Goal: Information Seeking & Learning: Learn about a topic

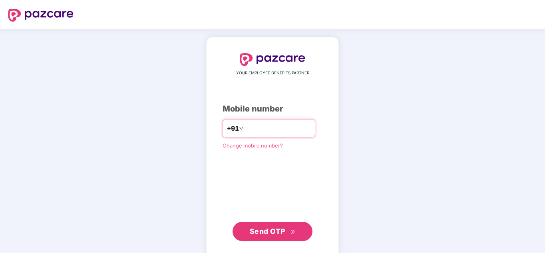
type input "**********"
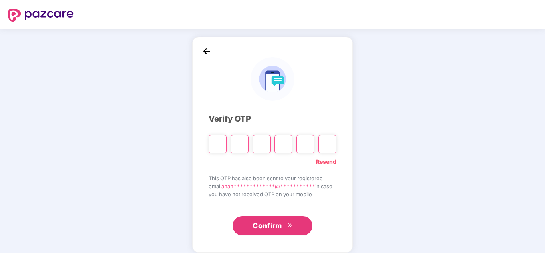
paste input "*"
type input "*"
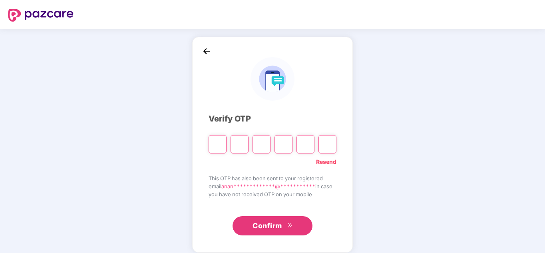
type input "*"
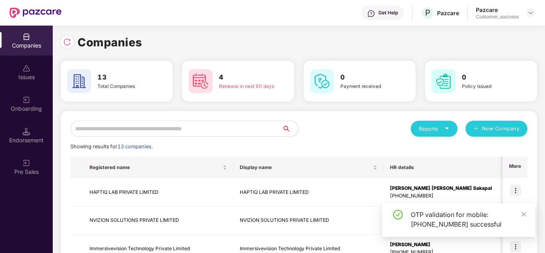
click at [346, 128] on div "Reports New Company" at bounding box center [413, 129] width 229 height 16
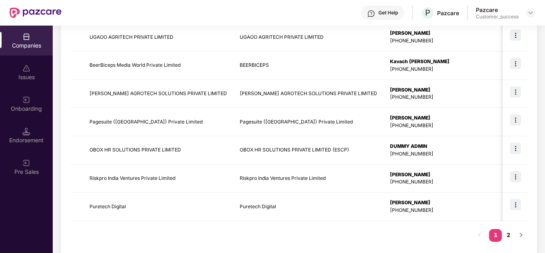
scroll to position [253, 0]
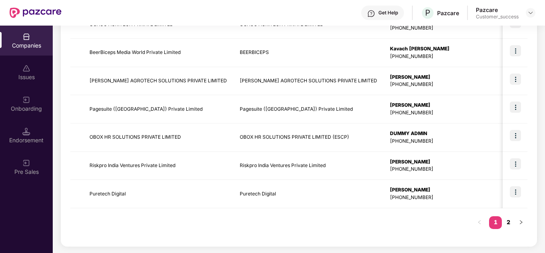
click at [508, 223] on link "2" at bounding box center [508, 222] width 13 height 12
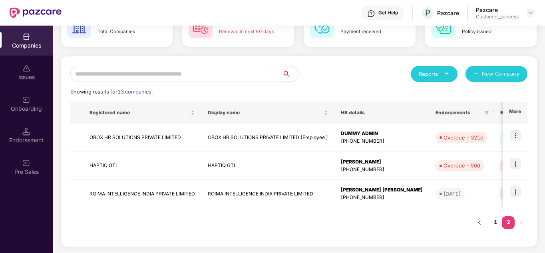
click at [360, 214] on div "Registered name Display name HR details Endorsements Benefits Earliest Renewal …" at bounding box center [298, 169] width 457 height 135
click at [495, 223] on link "1" at bounding box center [495, 222] width 13 height 12
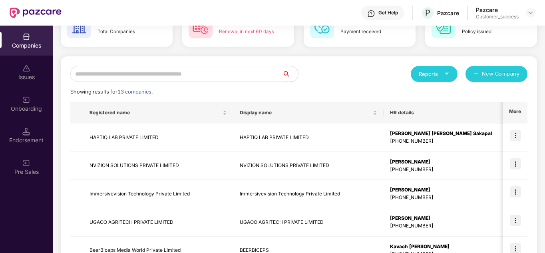
click at [345, 67] on div "Reports New Company" at bounding box center [413, 74] width 229 height 16
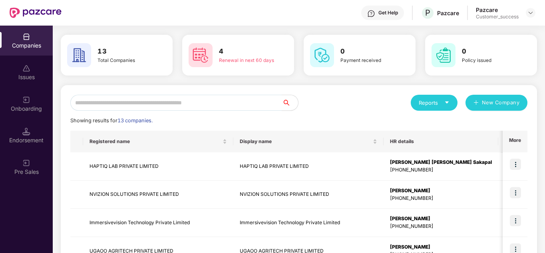
scroll to position [0, 0]
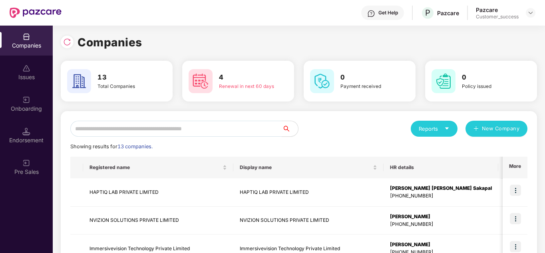
click at [372, 122] on div "Reports New Company" at bounding box center [413, 129] width 229 height 16
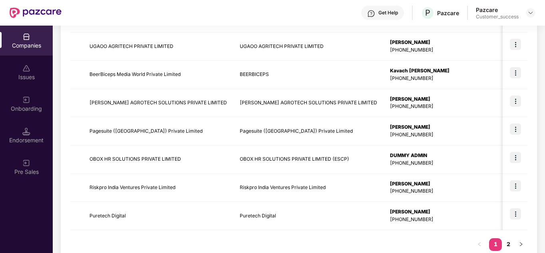
scroll to position [253, 0]
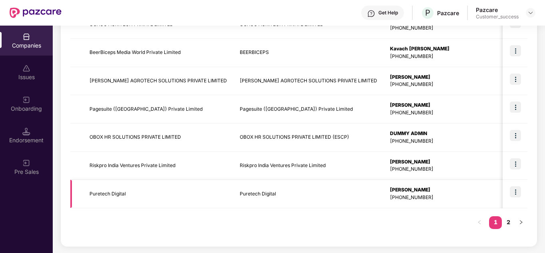
click at [513, 194] on img at bounding box center [515, 191] width 11 height 11
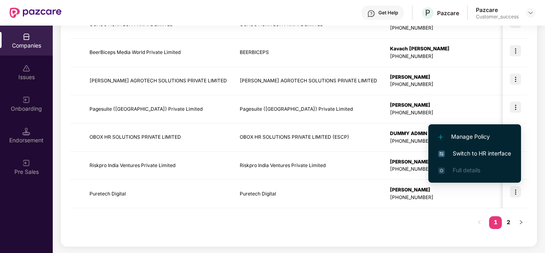
click at [476, 154] on span "Switch to HR interface" at bounding box center [474, 153] width 73 height 9
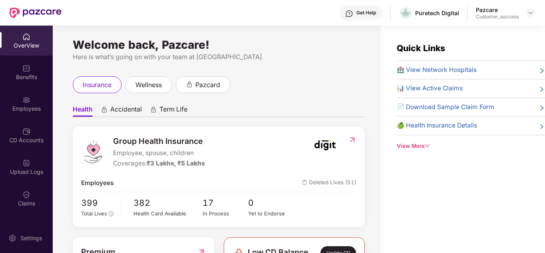
click at [275, 113] on ul "Health Accidental Term Life" at bounding box center [219, 109] width 292 height 16
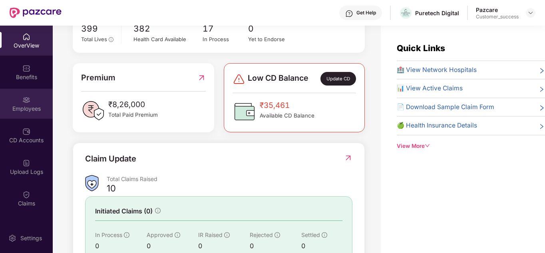
scroll to position [192, 0]
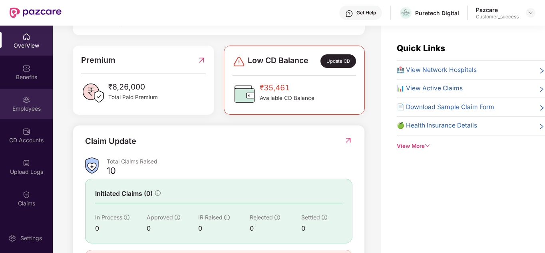
click at [28, 116] on div "Employees" at bounding box center [26, 104] width 53 height 30
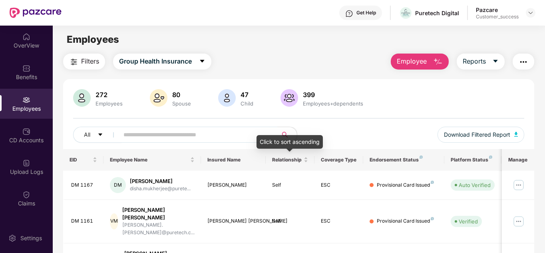
click at [343, 131] on div "All Download Filtered Report" at bounding box center [299, 138] width 452 height 22
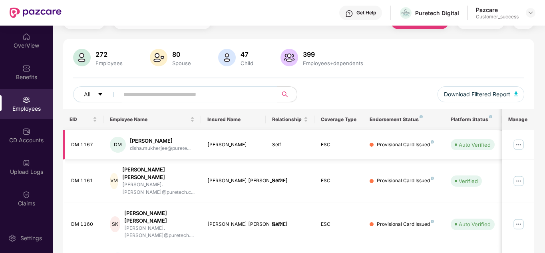
scroll to position [80, 0]
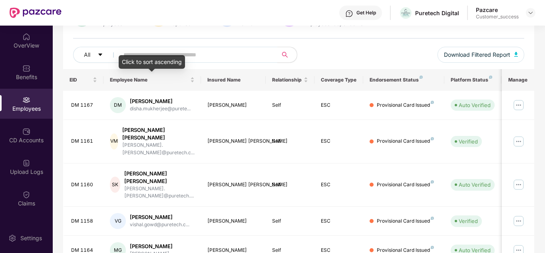
click at [171, 59] on div "Click to sort ascending" at bounding box center [152, 62] width 66 height 14
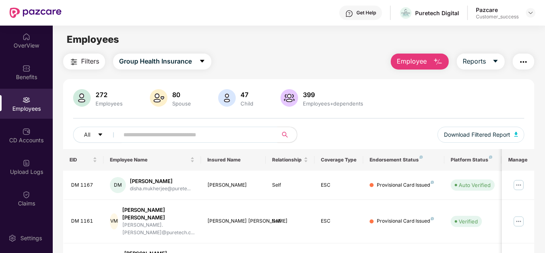
click at [365, 134] on div "All Download Filtered Report" at bounding box center [299, 138] width 452 height 22
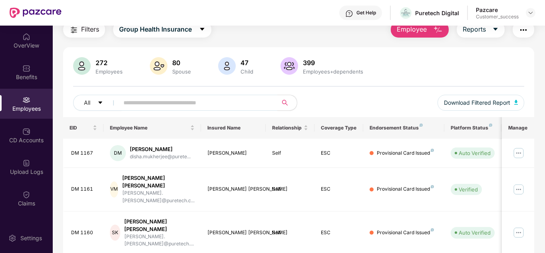
scroll to position [48, 0]
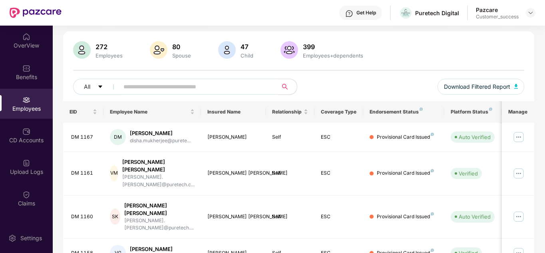
click at [178, 87] on input "text" at bounding box center [194, 87] width 143 height 12
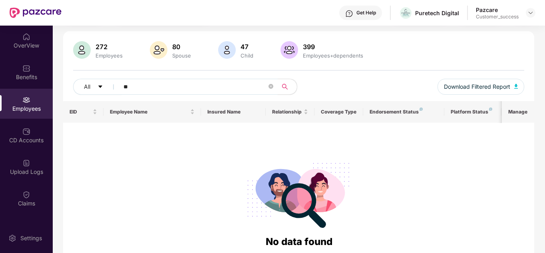
type input "*"
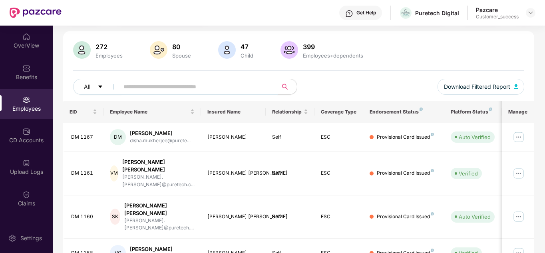
click at [346, 83] on div "All Download Filtered Report" at bounding box center [299, 90] width 452 height 22
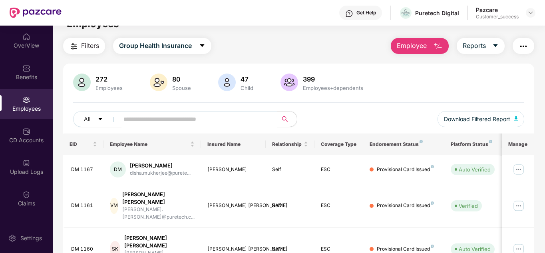
scroll to position [0, 0]
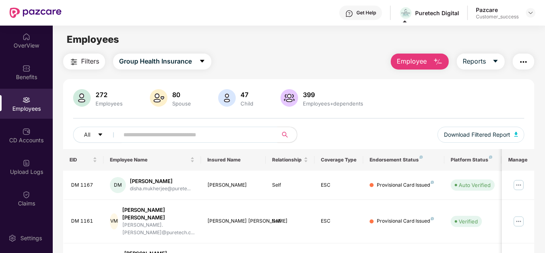
click at [294, 57] on div "Filters Group Health Insurance Employee Reports" at bounding box center [299, 62] width 472 height 16
click at [16, 48] on div "OverView" at bounding box center [26, 46] width 53 height 8
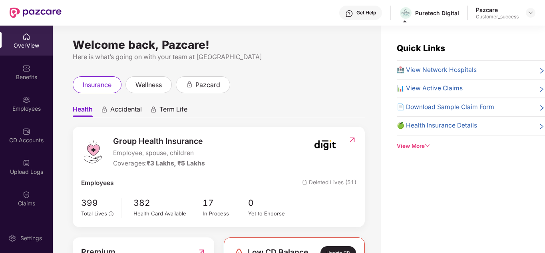
click at [311, 87] on div "insurance wellness pazcard" at bounding box center [219, 84] width 292 height 17
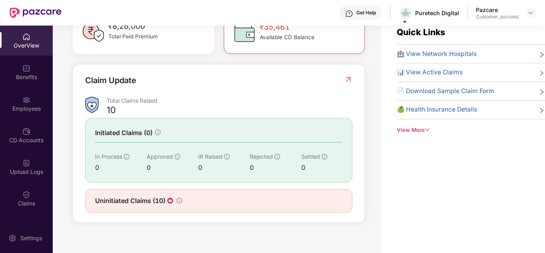
scroll to position [26, 0]
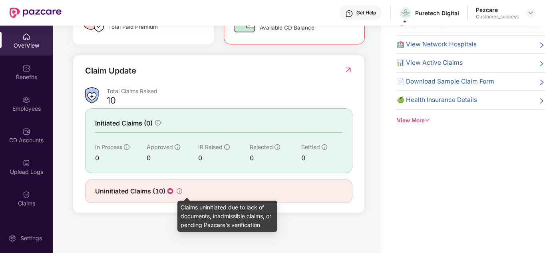
click at [179, 191] on icon "info-circle" at bounding box center [180, 191] width 6 height 6
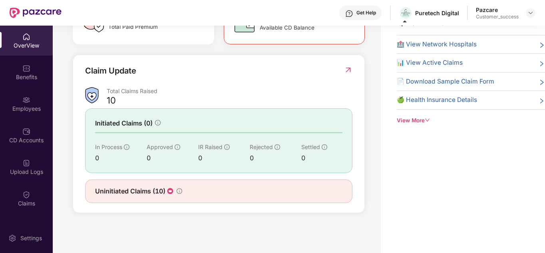
click at [137, 191] on span "Uninitiated Claims (10)" at bounding box center [130, 191] width 70 height 10
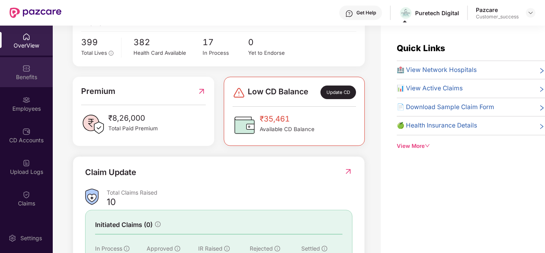
scroll to position [237, 0]
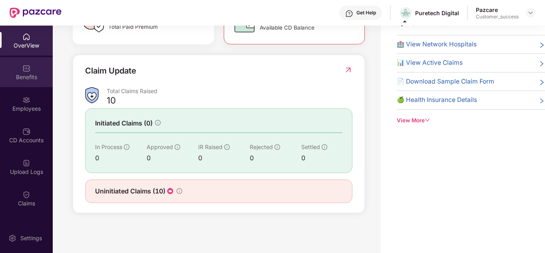
click at [22, 73] on div "Benefits" at bounding box center [26, 77] width 53 height 8
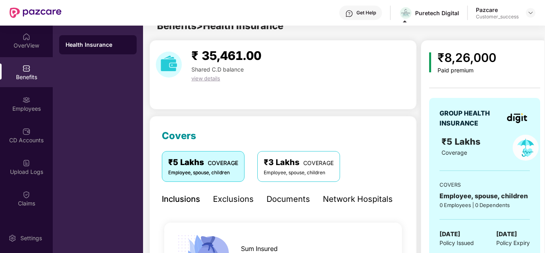
scroll to position [26, 0]
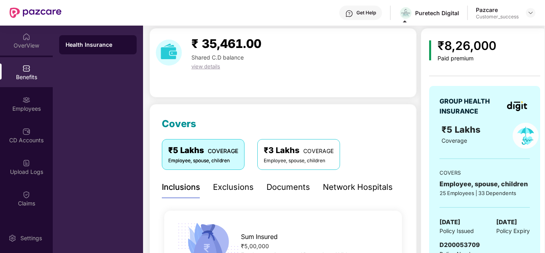
click at [20, 44] on div "OverView" at bounding box center [26, 46] width 53 height 8
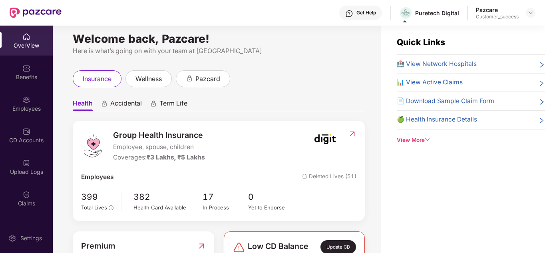
scroll to position [0, 0]
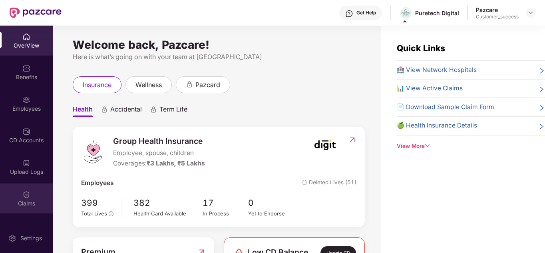
click at [31, 199] on div "Claims" at bounding box center [26, 203] width 53 height 8
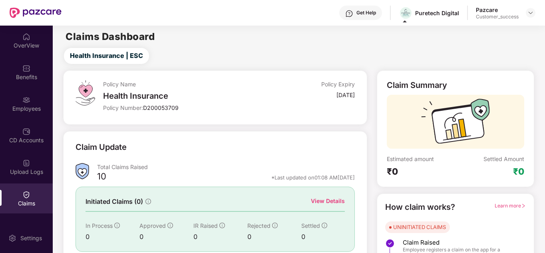
click at [201, 131] on div "Claim Update Total Claims Raised 10 *Last updated on 01:08 AM[DATE] Initiated C…" at bounding box center [215, 211] width 304 height 161
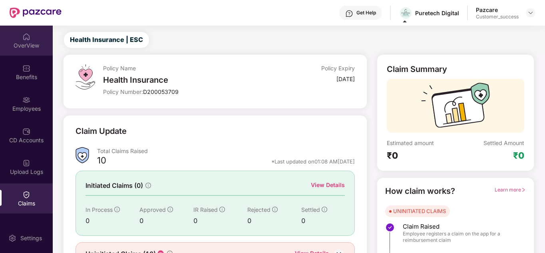
click at [18, 46] on div "OverView" at bounding box center [26, 46] width 53 height 8
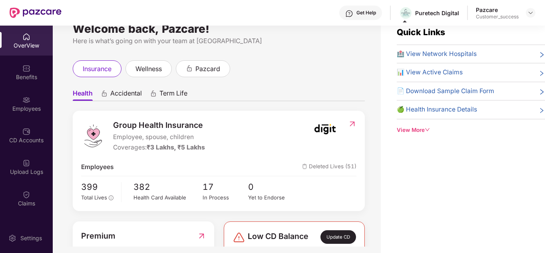
click at [242, 112] on div "Group Health Insurance Employee, spouse, children Coverages: ₹3 Lakhs, ₹5 Lakhs…" at bounding box center [219, 161] width 292 height 100
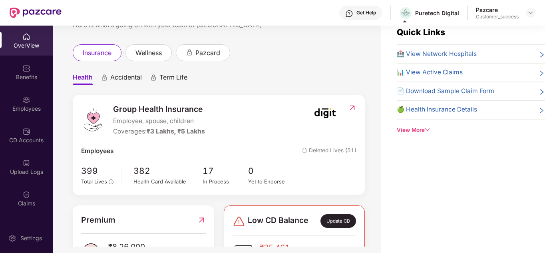
click at [127, 76] on span "Accidental" at bounding box center [126, 79] width 32 height 12
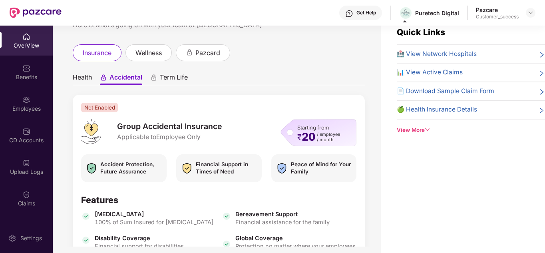
click at [176, 79] on span "Term Life" at bounding box center [174, 79] width 28 height 12
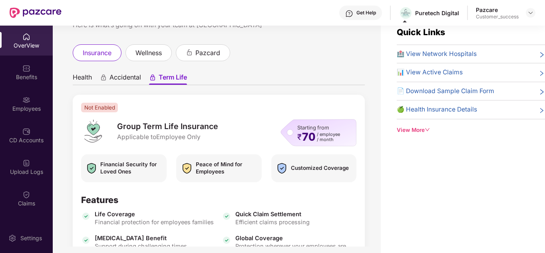
click at [76, 81] on span "Health" at bounding box center [82, 79] width 19 height 12
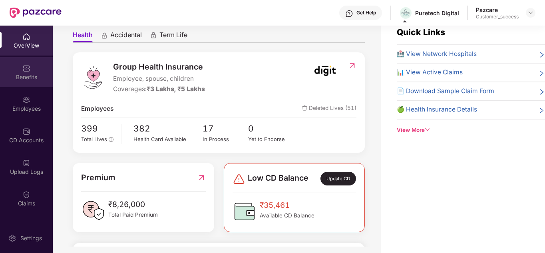
scroll to position [48, 0]
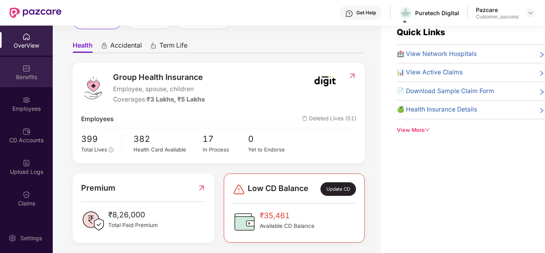
click at [8, 74] on div "Benefits" at bounding box center [26, 77] width 53 height 8
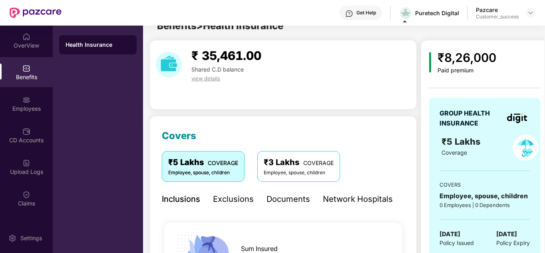
scroll to position [16, 0]
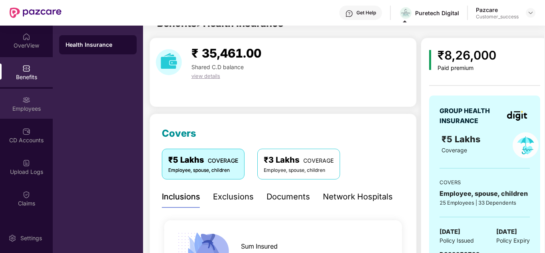
click at [20, 102] on div "Employees" at bounding box center [26, 104] width 53 height 30
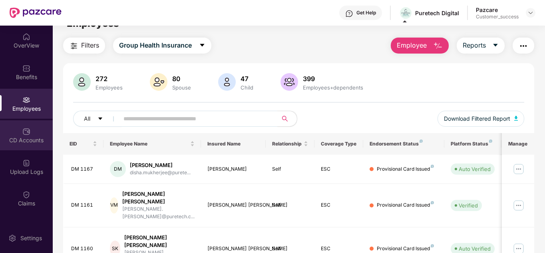
click at [27, 146] on div "CD Accounts" at bounding box center [26, 135] width 53 height 30
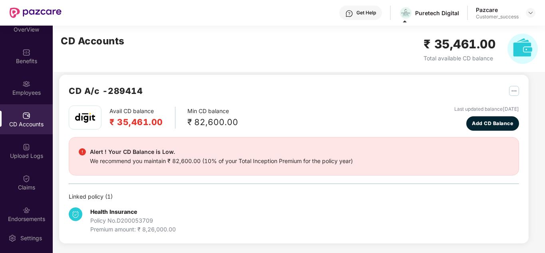
scroll to position [32, 0]
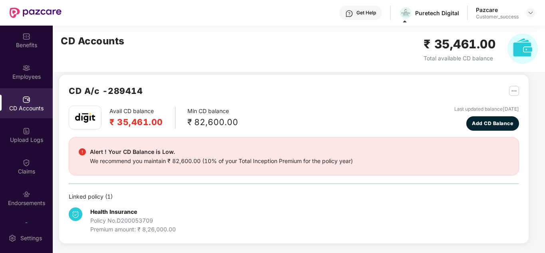
click at [299, 123] on div "Avail CD balance ₹ 35,461.00 Min CD balance ₹ 82,600.00 Last updated balance 27…" at bounding box center [294, 118] width 450 height 25
click at [29, 128] on img at bounding box center [26, 131] width 8 height 8
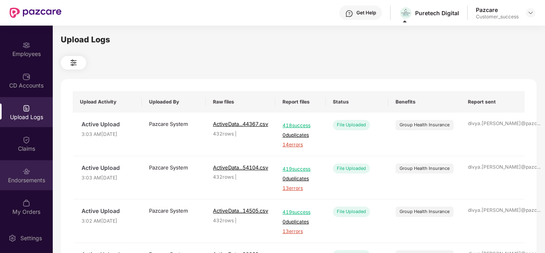
scroll to position [55, 0]
click at [27, 167] on img at bounding box center [26, 171] width 8 height 8
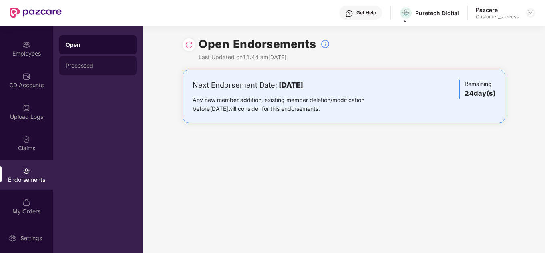
click at [86, 73] on div "Processed" at bounding box center [98, 65] width 78 height 19
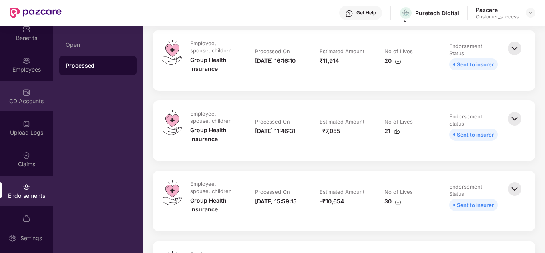
scroll to position [0, 0]
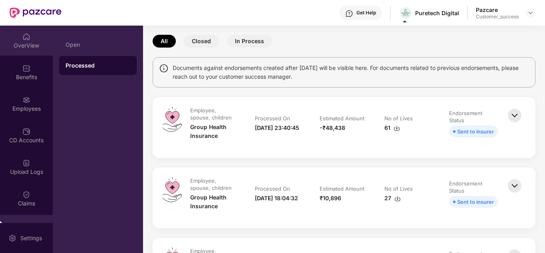
click at [27, 42] on div "OverView" at bounding box center [26, 46] width 53 height 8
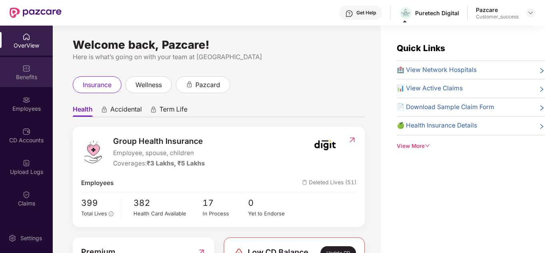
click at [34, 72] on div "Benefits" at bounding box center [26, 72] width 53 height 30
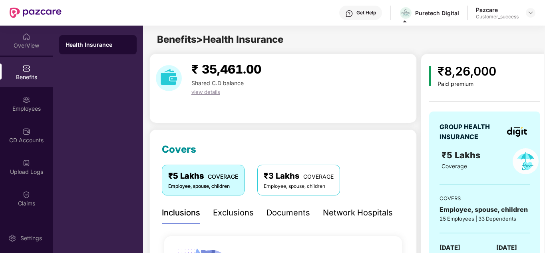
click at [25, 46] on div "OverView" at bounding box center [26, 46] width 53 height 8
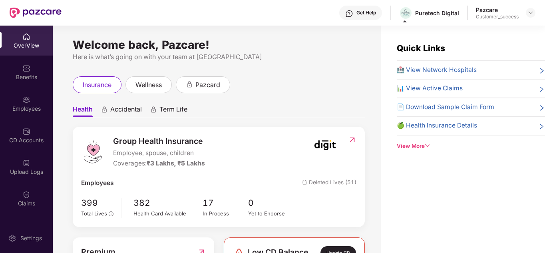
click at [298, 75] on div "Welcome back, Pazcare! Here is what’s going on with your team at Pazcare insura…" at bounding box center [217, 144] width 328 height 237
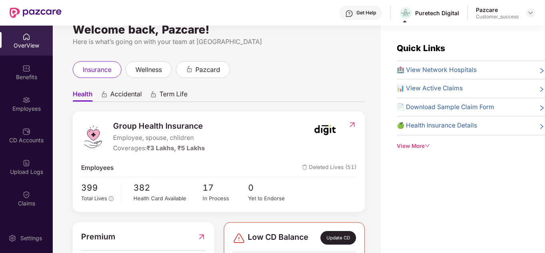
scroll to position [16, 0]
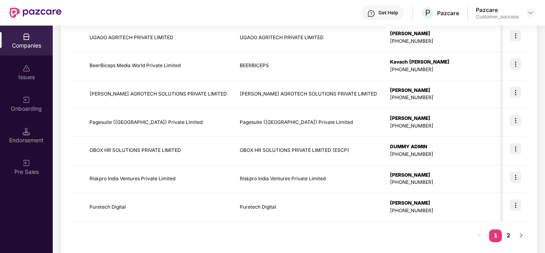
scroll to position [253, 0]
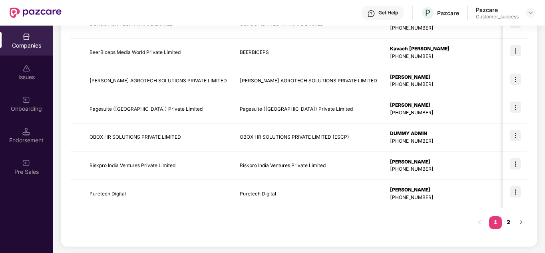
click at [505, 219] on link "2" at bounding box center [508, 222] width 13 height 12
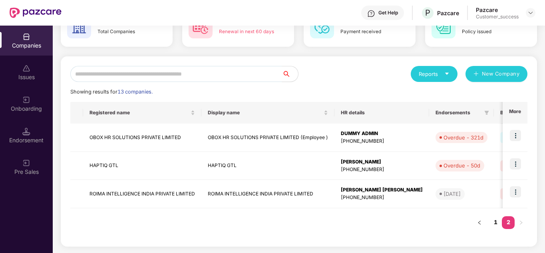
scroll to position [55, 0]
click at [494, 223] on link "1" at bounding box center [495, 222] width 13 height 12
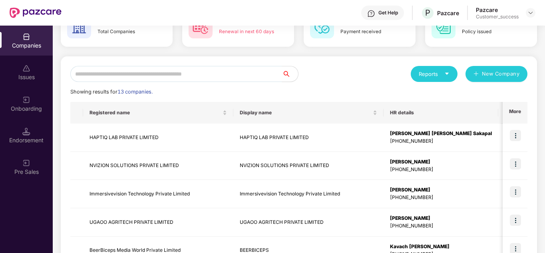
click at [513, 223] on div "Overdue - 37d" at bounding box center [531, 222] width 37 height 8
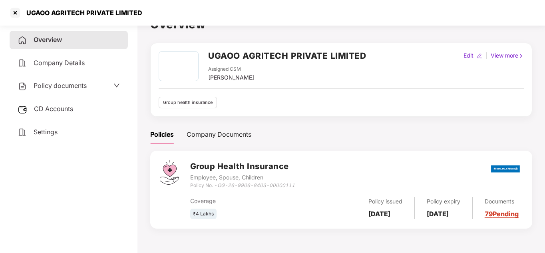
scroll to position [0, 0]
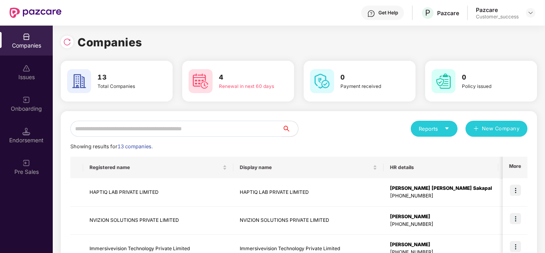
click at [416, 44] on div "Companies" at bounding box center [299, 43] width 476 height 18
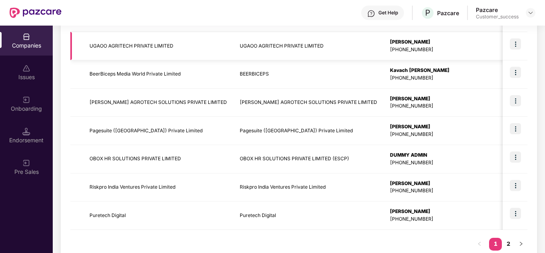
scroll to position [253, 0]
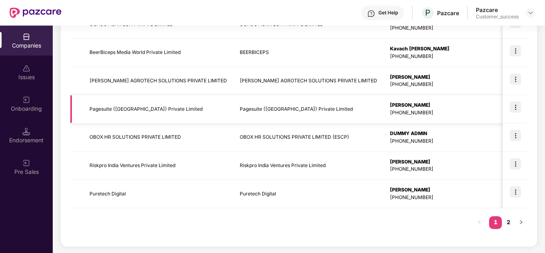
click at [120, 109] on td "Pagesuite ([GEOGRAPHIC_DATA]) Private Limited" at bounding box center [158, 109] width 150 height 28
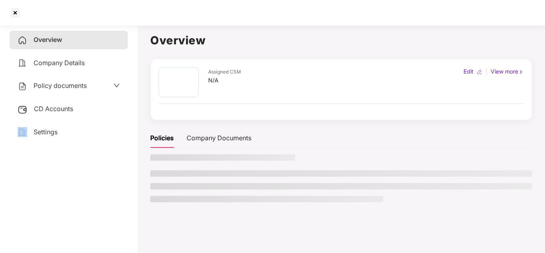
click at [120, 109] on div "CD Accounts" at bounding box center [69, 109] width 118 height 18
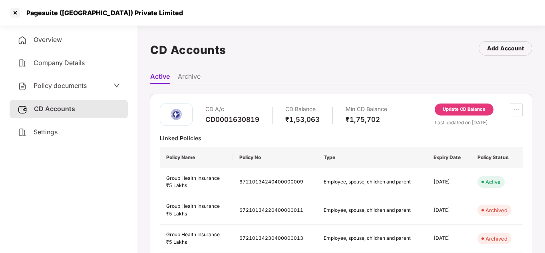
click at [88, 78] on div "Policy documents" at bounding box center [69, 86] width 118 height 18
click at [89, 86] on div "Policy documents" at bounding box center [69, 86] width 102 height 10
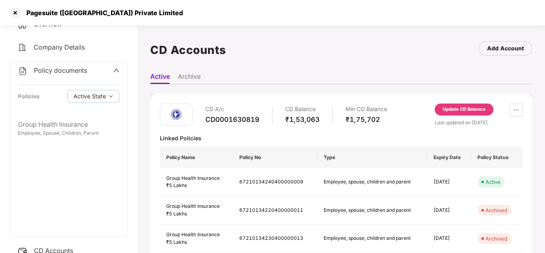
scroll to position [16, 0]
click at [102, 75] on div "Policy documents" at bounding box center [69, 70] width 102 height 10
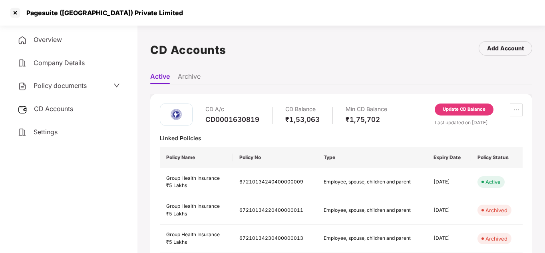
scroll to position [0, 0]
click at [96, 84] on div "Policy documents" at bounding box center [69, 86] width 102 height 10
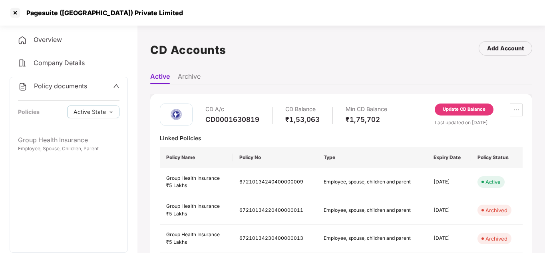
scroll to position [16, 0]
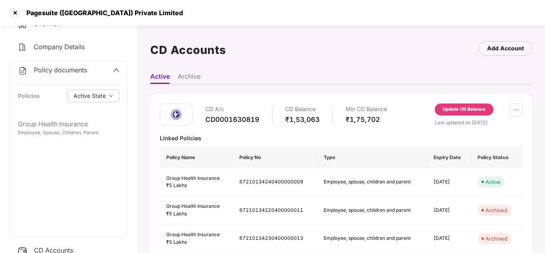
click at [267, 94] on div "CD A/c CD0001630819 CD Balance ₹1,53,063 Min CD Balance ₹1,75,702 Update CD Bal…" at bounding box center [341, 174] width 382 height 180
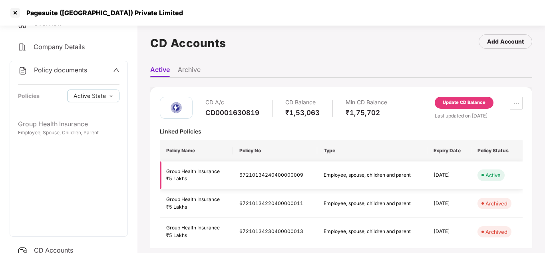
scroll to position [6, 0]
click at [194, 179] on div "₹5 Lakhs" at bounding box center [196, 180] width 60 height 8
click at [486, 175] on div "Active" at bounding box center [493, 176] width 15 height 8
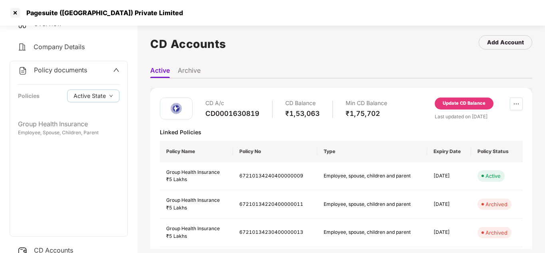
click at [516, 106] on icon "ellipsis" at bounding box center [516, 104] width 6 height 6
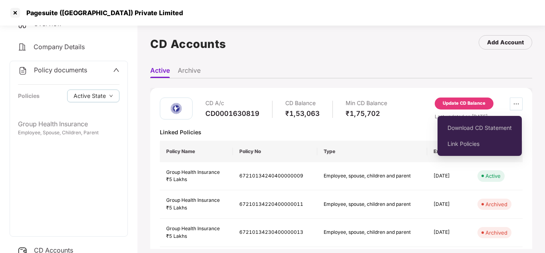
click at [516, 106] on icon "ellipsis" at bounding box center [516, 104] width 6 height 6
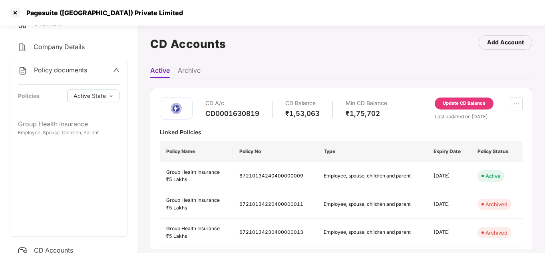
click at [377, 54] on div "CD Accounts Add Account" at bounding box center [341, 44] width 382 height 37
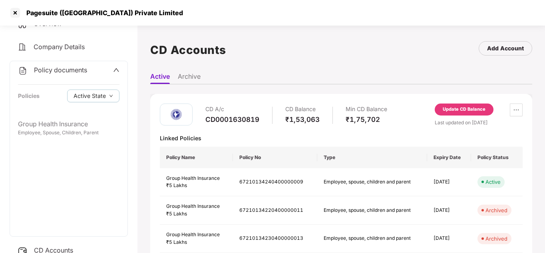
scroll to position [0, 0]
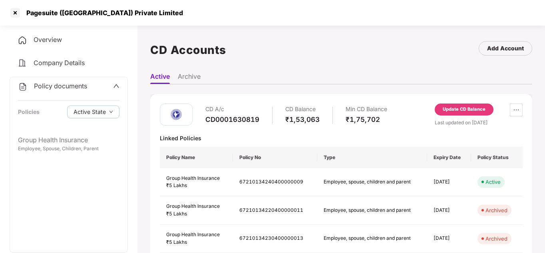
click at [102, 61] on div "Company Details" at bounding box center [69, 63] width 118 height 18
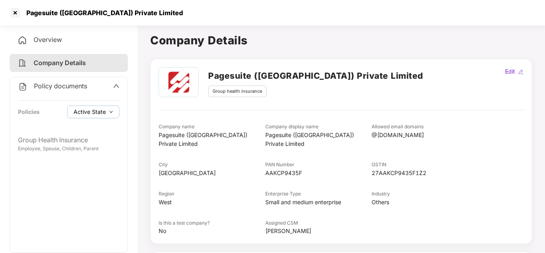
click at [84, 110] on span "Active State" at bounding box center [90, 112] width 32 height 9
click at [91, 140] on span "Archived State" at bounding box center [100, 138] width 46 height 9
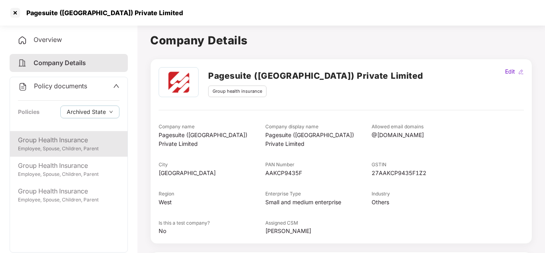
click at [32, 145] on div "Employee, Spouse, Children, Parent" at bounding box center [69, 149] width 102 height 8
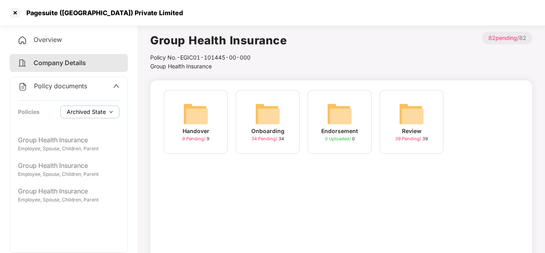
click at [80, 115] on span "Archived State" at bounding box center [86, 112] width 39 height 9
click at [84, 125] on span "Active State" at bounding box center [89, 127] width 39 height 9
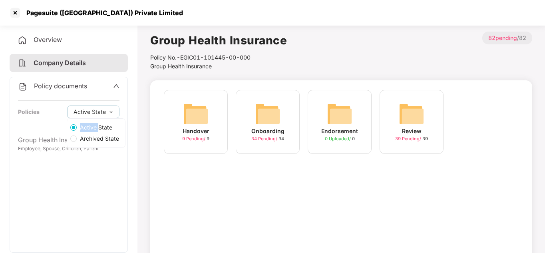
click at [84, 125] on span "Active State" at bounding box center [96, 127] width 39 height 9
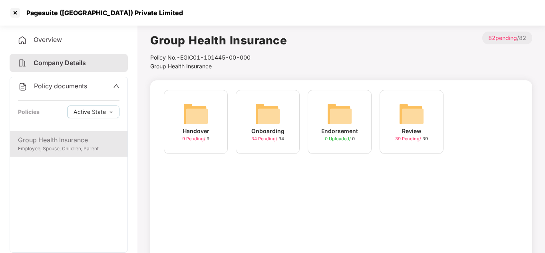
click at [50, 144] on div "Group Health Insurance" at bounding box center [69, 140] width 102 height 10
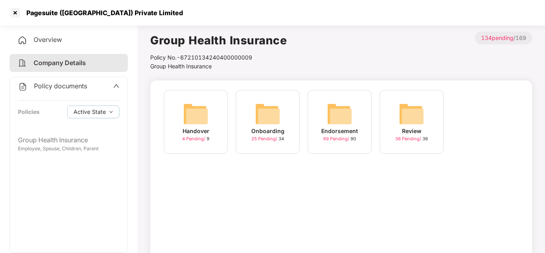
click at [259, 181] on div "Handover 4 Pending / 9 Onboarding 25 Pending / 34 Endorsement 69 Pending / 90 R…" at bounding box center [341, 190] width 382 height 220
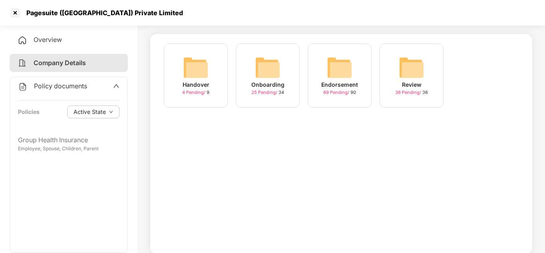
scroll to position [48, 0]
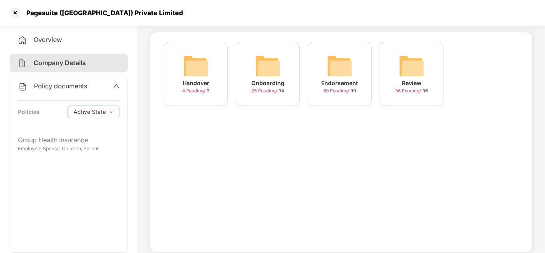
click at [273, 87] on div "Onboarding" at bounding box center [267, 83] width 33 height 9
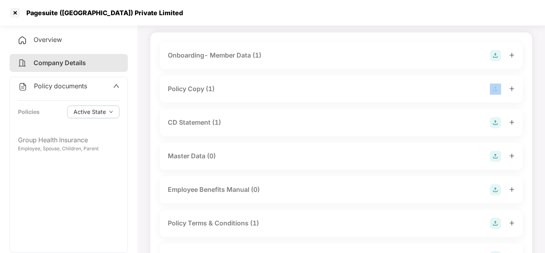
click at [273, 87] on div "Policy Copy (1)" at bounding box center [341, 89] width 347 height 11
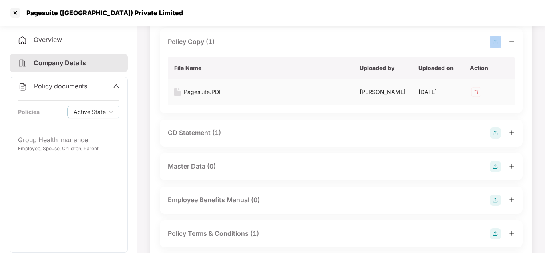
scroll to position [96, 0]
click at [200, 88] on div "Pagesuite.PDF" at bounding box center [203, 91] width 38 height 9
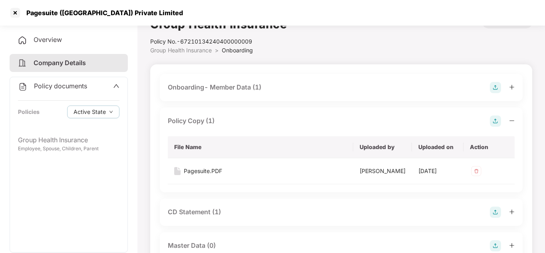
scroll to position [0, 0]
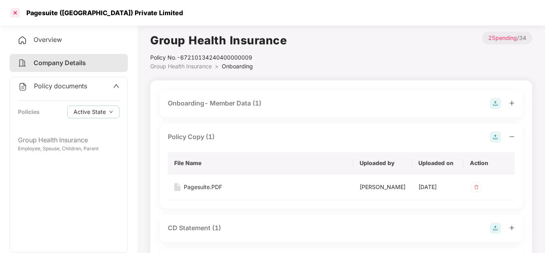
click at [14, 12] on div at bounding box center [15, 12] width 13 height 13
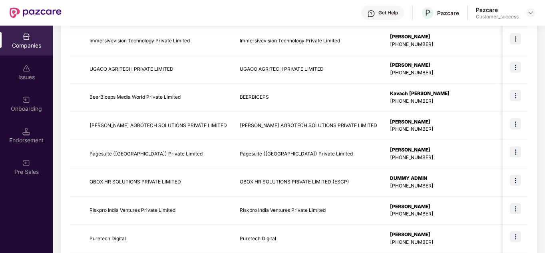
scroll to position [224, 0]
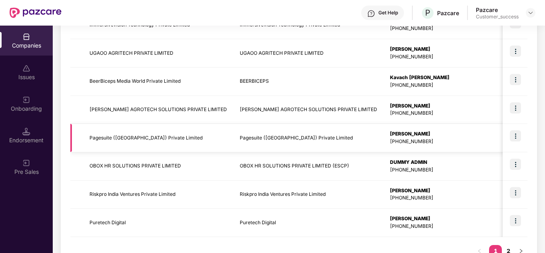
click at [516, 136] on img at bounding box center [515, 135] width 11 height 11
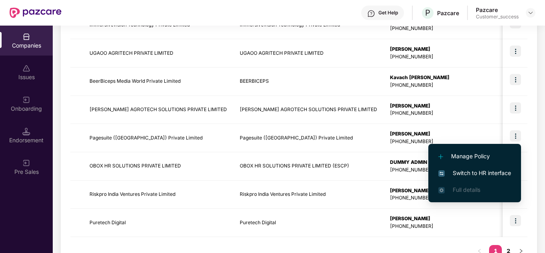
click at [484, 167] on li "Switch to HR interface" at bounding box center [474, 173] width 93 height 17
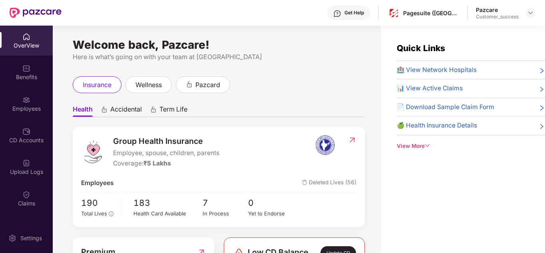
click at [292, 54] on div "Here is what’s going on with your team at [GEOGRAPHIC_DATA]" at bounding box center [219, 57] width 292 height 10
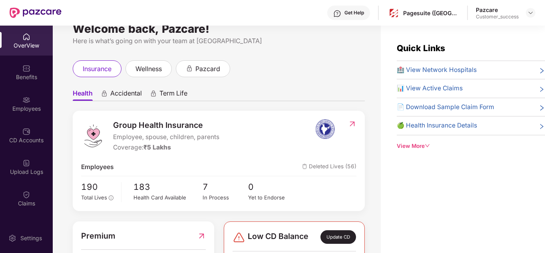
click at [326, 131] on img at bounding box center [325, 129] width 30 height 20
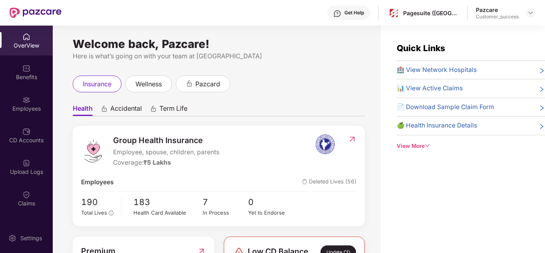
scroll to position [0, 0]
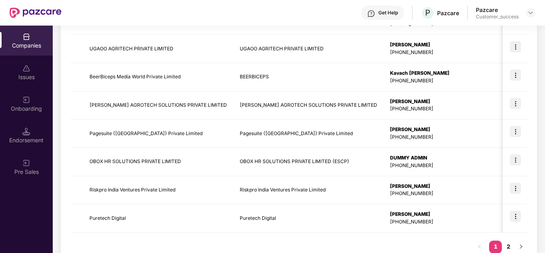
scroll to position [240, 0]
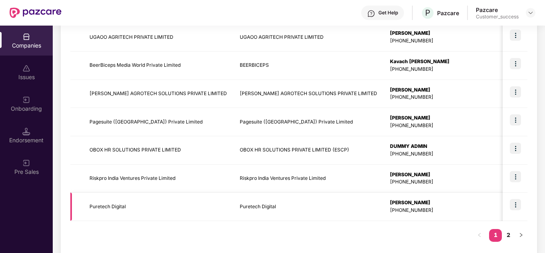
click at [514, 204] on img at bounding box center [515, 204] width 11 height 11
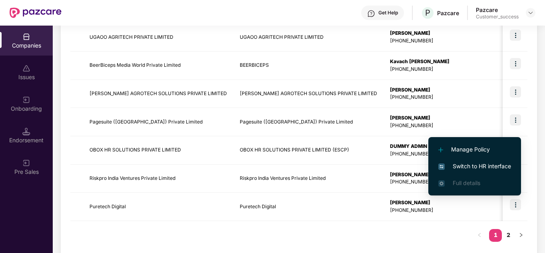
click at [480, 166] on span "Switch to HR interface" at bounding box center [474, 166] width 73 height 9
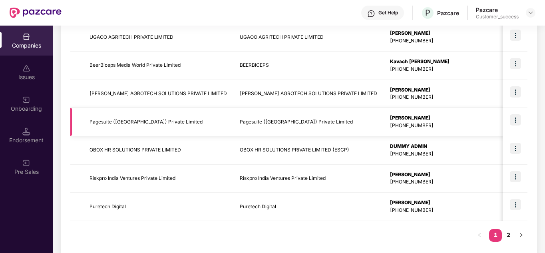
click at [520, 121] on img at bounding box center [515, 119] width 11 height 11
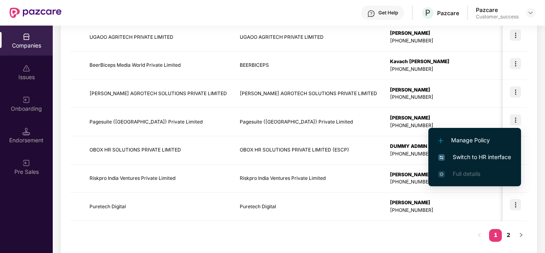
click at [487, 155] on span "Switch to HR interface" at bounding box center [474, 157] width 73 height 9
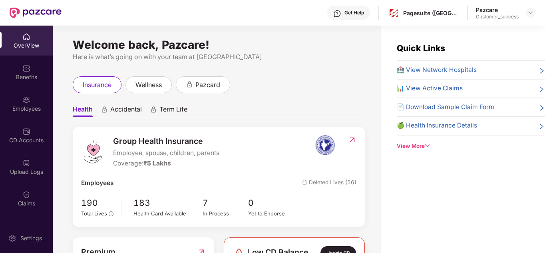
click at [327, 107] on ul "Health Accidental Term Life" at bounding box center [219, 109] width 292 height 16
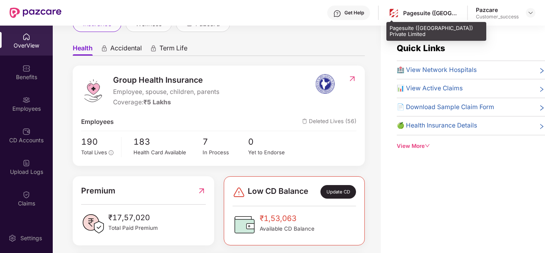
scroll to position [64, 0]
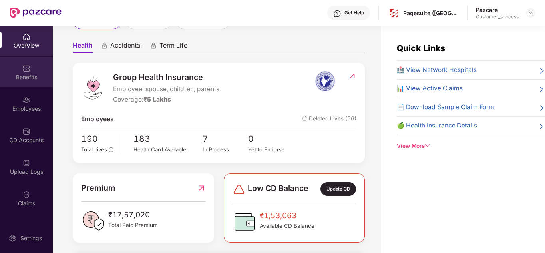
click at [34, 70] on div "Benefits" at bounding box center [26, 72] width 53 height 30
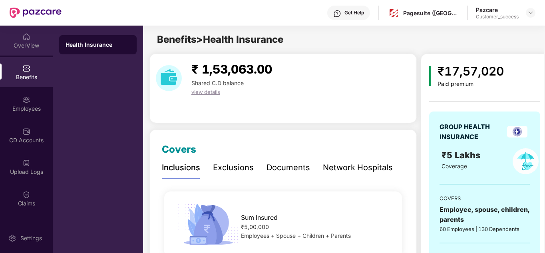
click at [27, 43] on div "OverView" at bounding box center [26, 46] width 53 height 8
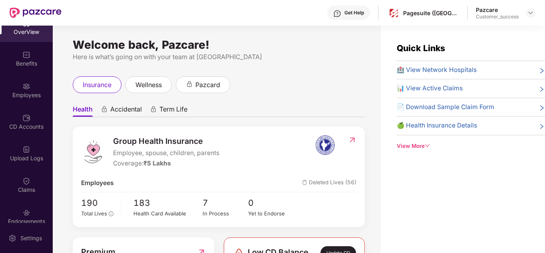
scroll to position [0, 0]
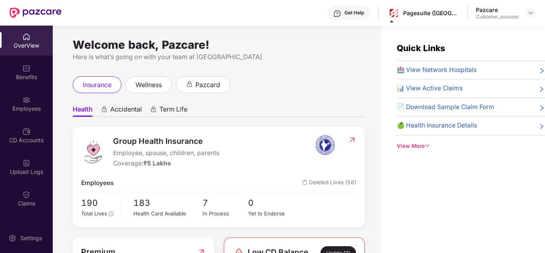
click at [321, 143] on img at bounding box center [325, 145] width 30 height 20
click at [352, 141] on img at bounding box center [352, 140] width 8 height 8
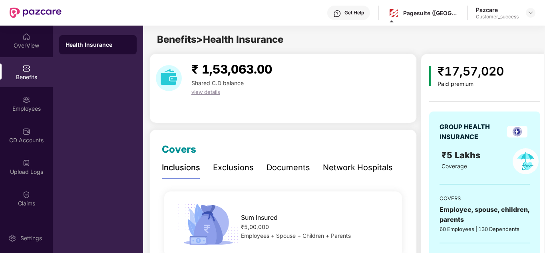
click at [354, 167] on div "Network Hospitals" at bounding box center [358, 167] width 70 height 12
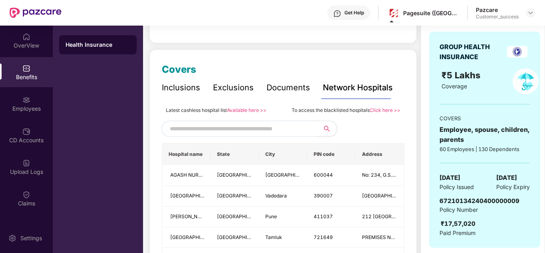
scroll to position [96, 0]
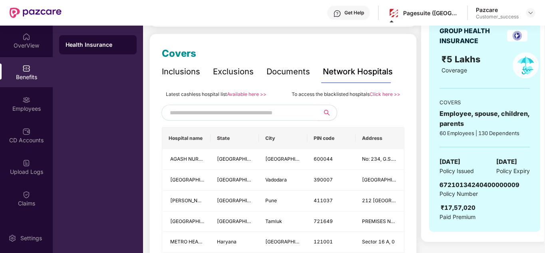
click at [291, 70] on div "Documents" at bounding box center [289, 72] width 44 height 12
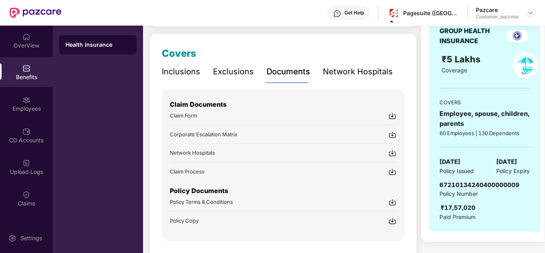
click at [226, 73] on div "Exclusions" at bounding box center [233, 72] width 41 height 12
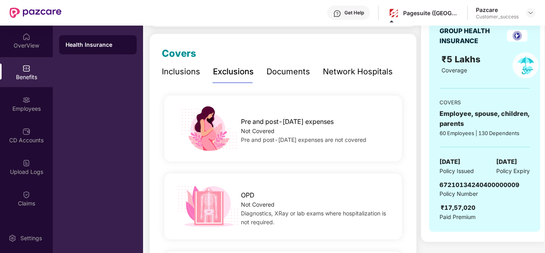
click at [169, 72] on div "Inclusions" at bounding box center [181, 72] width 38 height 12
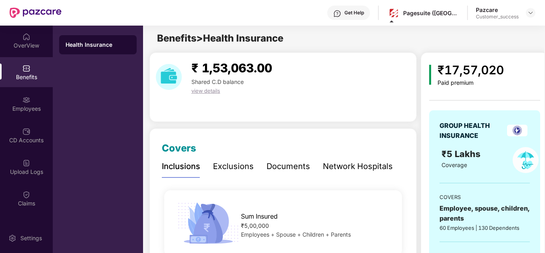
scroll to position [0, 0]
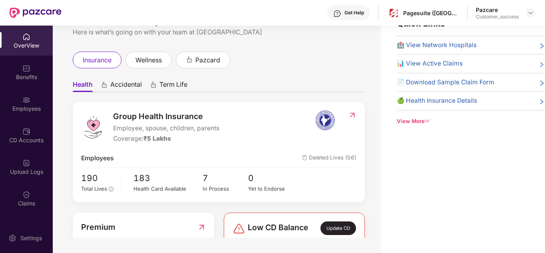
scroll to position [26, 0]
click at [324, 81] on ul "Health Accidental Term Life" at bounding box center [219, 84] width 292 height 16
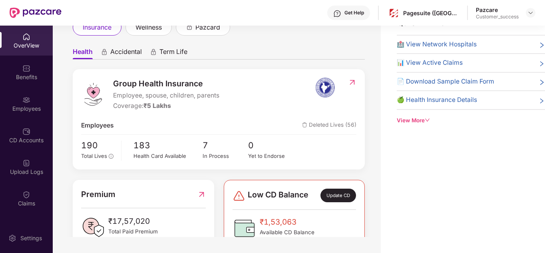
scroll to position [48, 0]
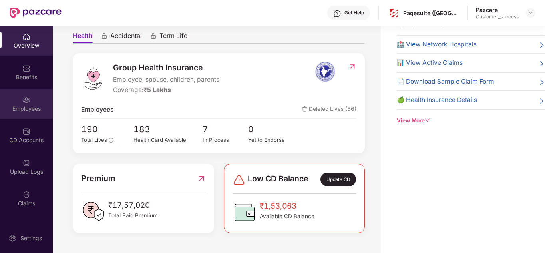
click at [22, 95] on div at bounding box center [26, 99] width 8 height 8
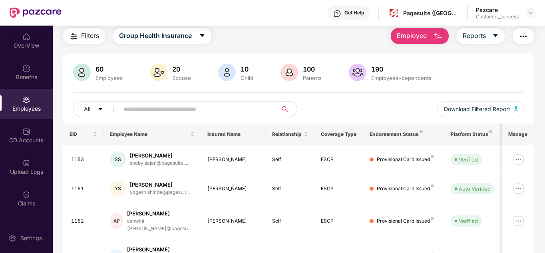
click at [151, 115] on span at bounding box center [196, 109] width 164 height 16
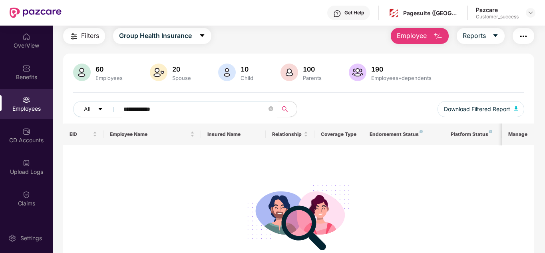
type input "**********"
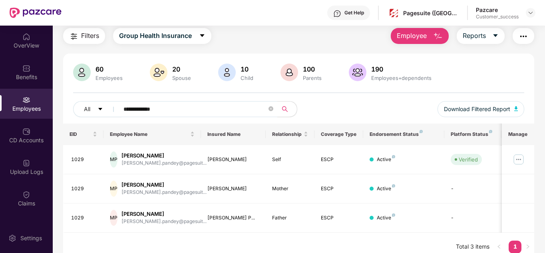
click at [352, 108] on div "**********" at bounding box center [299, 112] width 452 height 22
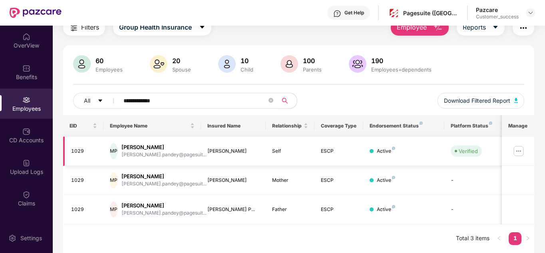
click at [519, 152] on img at bounding box center [518, 151] width 13 height 13
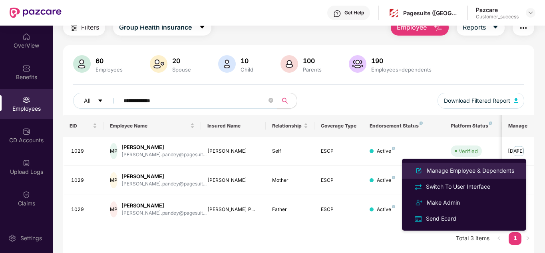
click at [487, 167] on div "Manage Employee & Dependents" at bounding box center [470, 170] width 91 height 9
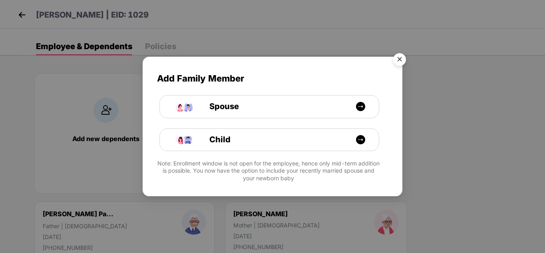
click at [402, 59] on img "Close" at bounding box center [399, 61] width 22 height 22
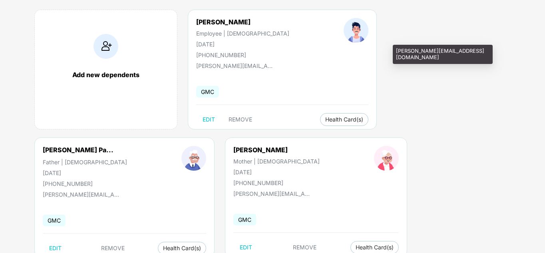
scroll to position [80, 0]
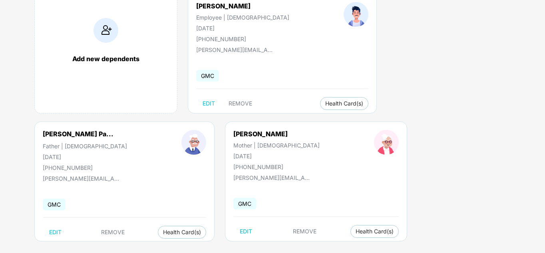
click at [298, 155] on div "Add new dependents Mayank Pandey Employee | Male 03 Dec 1995 +919873890497 maya…" at bounding box center [281, 122] width 527 height 280
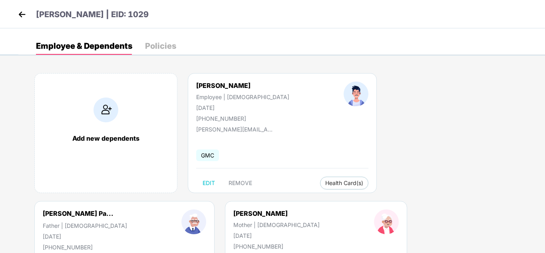
scroll to position [0, 0]
click at [216, 52] on div "Employee & Dependents Policies" at bounding box center [281, 47] width 527 height 18
click at [22, 18] on img at bounding box center [22, 15] width 12 height 12
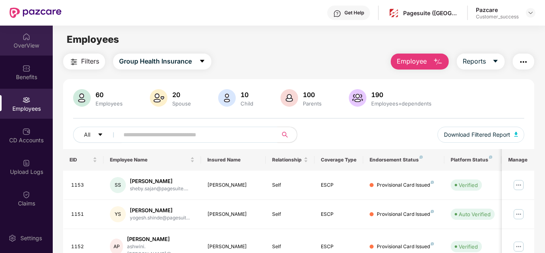
click at [33, 50] on div "OverView" at bounding box center [26, 41] width 53 height 30
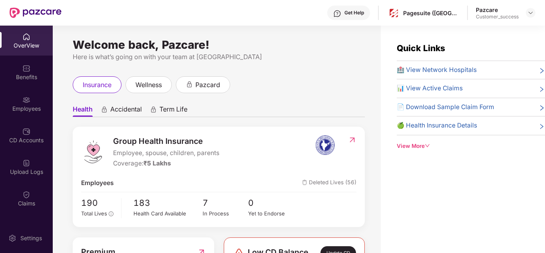
click at [293, 80] on div "insurance wellness pazcard" at bounding box center [219, 84] width 292 height 17
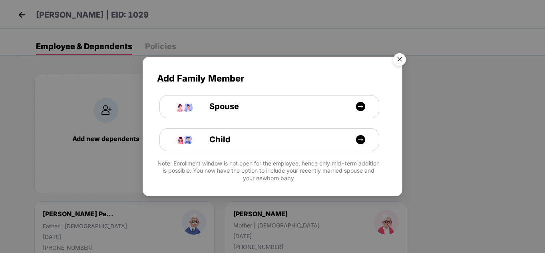
click at [398, 62] on img "Close" at bounding box center [399, 61] width 22 height 22
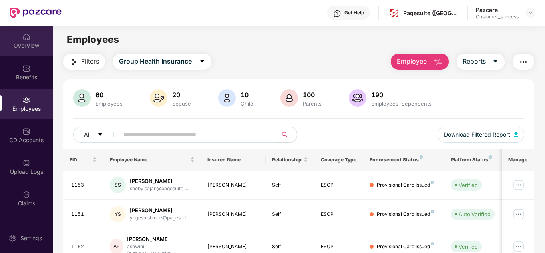
click at [27, 50] on div "OverView" at bounding box center [26, 41] width 53 height 30
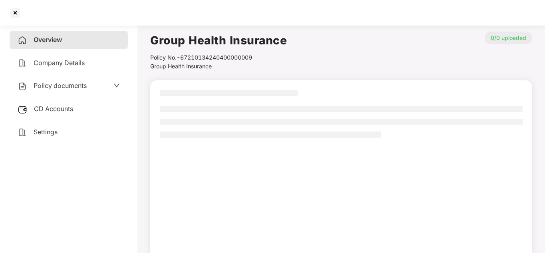
scroll to position [48, 0]
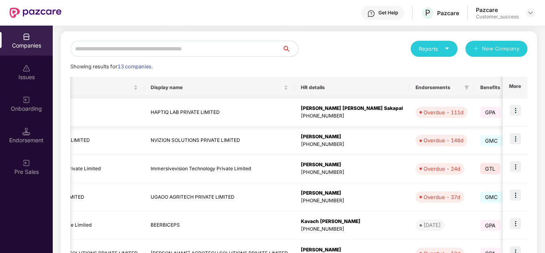
scroll to position [0, 96]
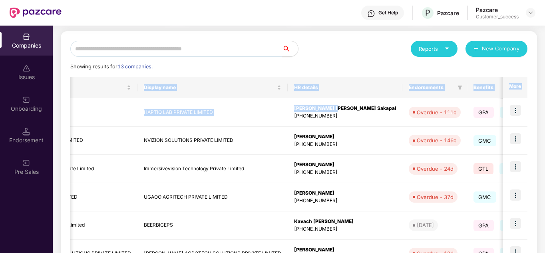
drag, startPoint x: 315, startPoint y: 109, endPoint x: 335, endPoint y: 57, distance: 55.5
click at [335, 57] on div "Reports New Company Showing results for 13 companies. Registered name Display n…" at bounding box center [298, 225] width 457 height 369
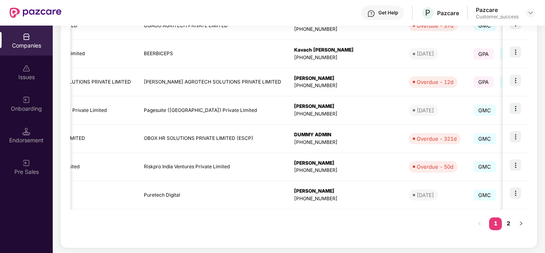
scroll to position [253, 0]
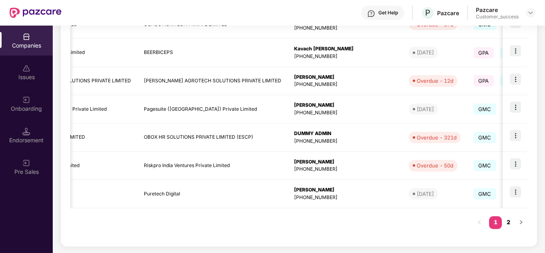
click at [504, 219] on link "2" at bounding box center [508, 222] width 13 height 12
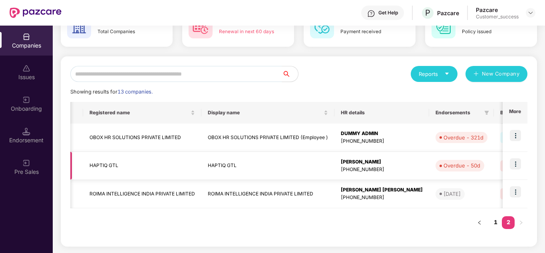
scroll to position [0, 16]
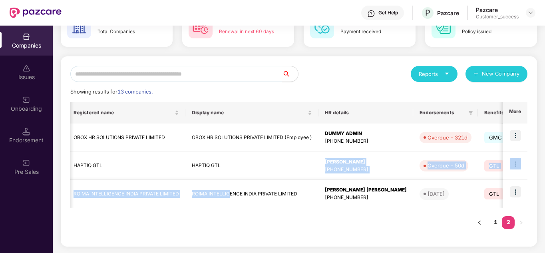
drag, startPoint x: 226, startPoint y: 167, endPoint x: 230, endPoint y: 205, distance: 37.8
click at [230, 205] on tbody "OBOX HR SOLUTIONS PRIVATE LIMITED OBOX HR SOLUTIONS PRIVATE LIMITED (Employee )…" at bounding box center [450, 165] width 793 height 85
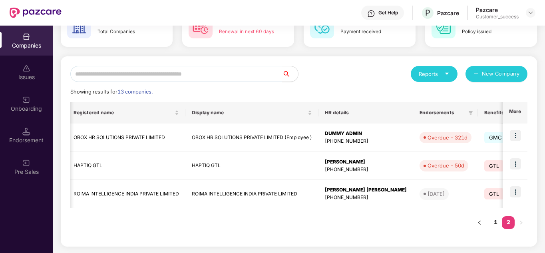
click at [272, 215] on div "Registered name Display name HR details Endorsements Benefits Earliest Renewal …" at bounding box center [298, 169] width 457 height 135
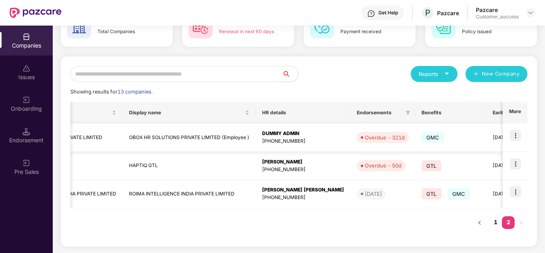
scroll to position [0, 80]
drag, startPoint x: 274, startPoint y: 137, endPoint x: 297, endPoint y: 210, distance: 76.3
click at [297, 210] on div "Registered name Display name HR details Endorsements Benefits Earliest Renewal …" at bounding box center [298, 169] width 457 height 135
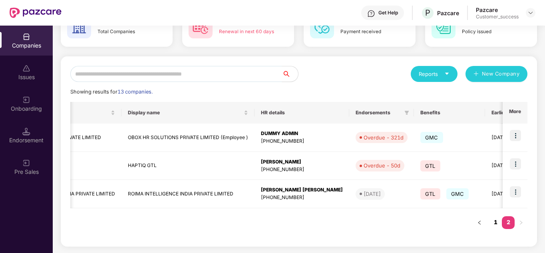
click at [490, 222] on link "1" at bounding box center [495, 222] width 13 height 12
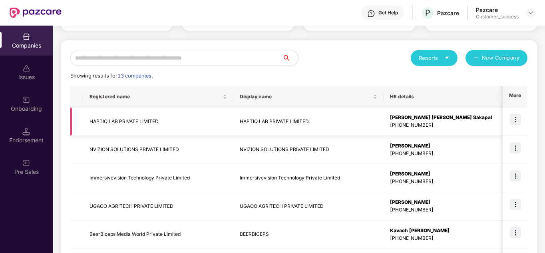
scroll to position [87, 0]
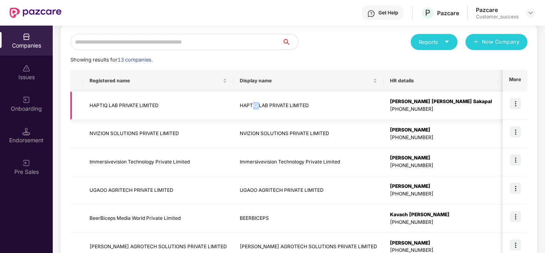
drag, startPoint x: 245, startPoint y: 113, endPoint x: 251, endPoint y: 110, distance: 5.9
click at [251, 110] on td "HAPTIQ LAB PRIVATE LIMITED" at bounding box center [308, 106] width 150 height 28
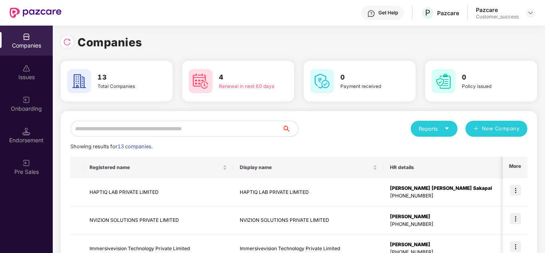
click at [332, 123] on div "Reports New Company" at bounding box center [413, 129] width 229 height 16
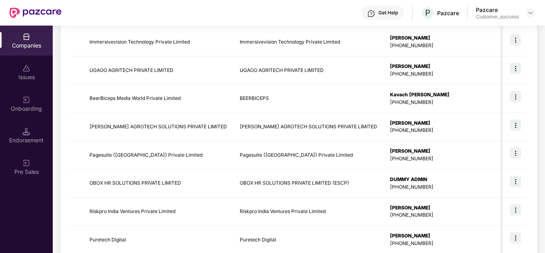
scroll to position [253, 0]
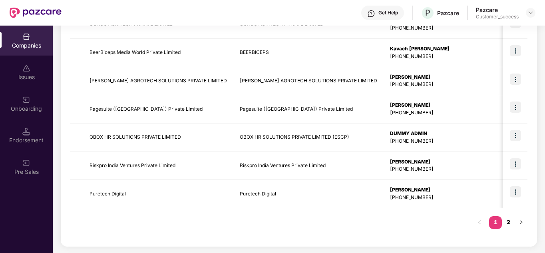
click at [510, 223] on link "2" at bounding box center [508, 222] width 13 height 12
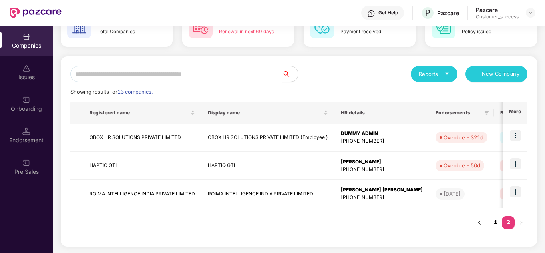
click at [495, 221] on link "1" at bounding box center [495, 222] width 13 height 12
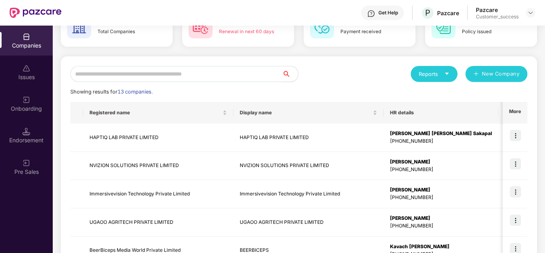
click at [133, 92] on span "13 companies." at bounding box center [134, 92] width 35 height 6
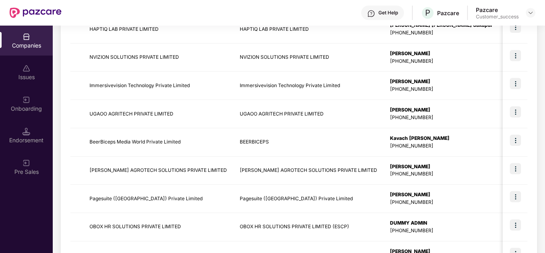
scroll to position [199, 0]
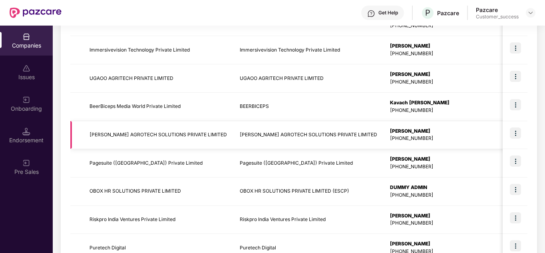
click at [512, 134] on img at bounding box center [515, 132] width 11 height 11
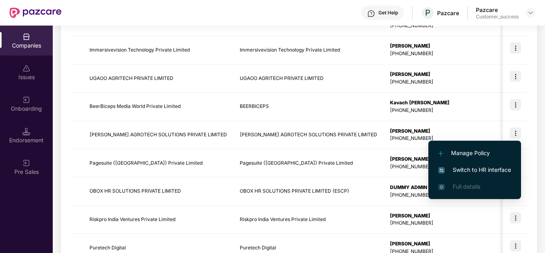
click at [470, 165] on span "Switch to HR interface" at bounding box center [474, 169] width 73 height 9
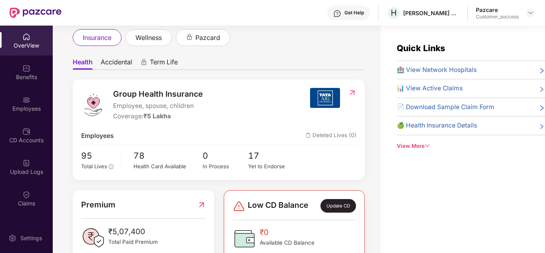
scroll to position [48, 0]
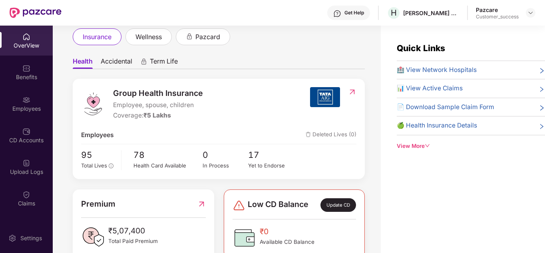
click at [115, 63] on span "Accidental" at bounding box center [117, 63] width 32 height 12
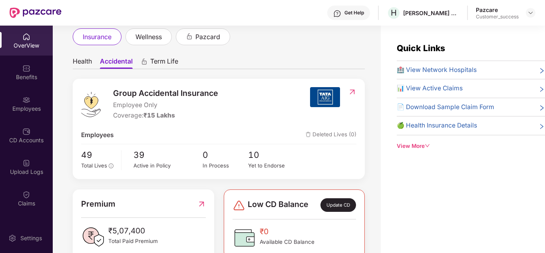
click at [157, 62] on span "Term Life" at bounding box center [164, 63] width 28 height 12
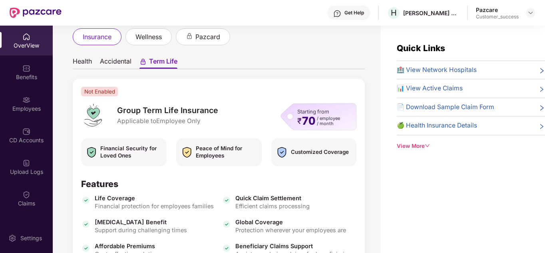
click at [128, 63] on span "Accidental" at bounding box center [116, 63] width 32 height 12
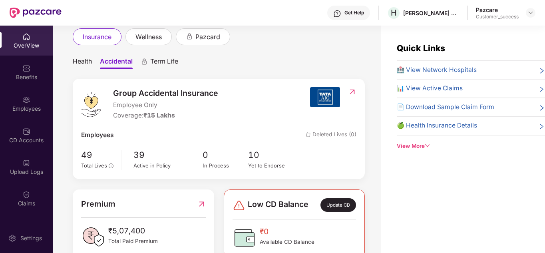
scroll to position [48, 0]
click at [92, 62] on span "Health" at bounding box center [82, 63] width 19 height 12
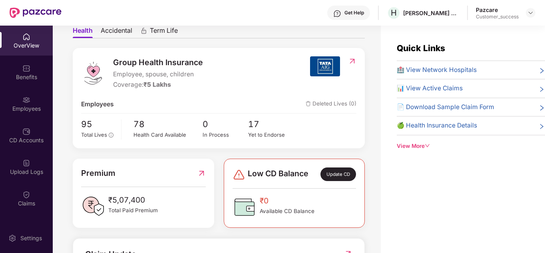
scroll to position [80, 0]
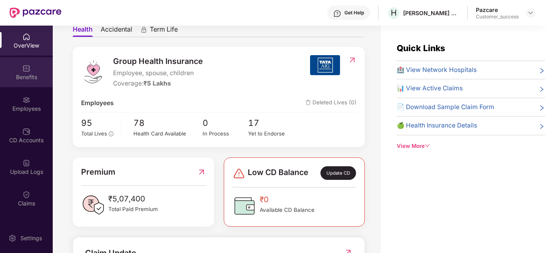
click at [18, 76] on div "Benefits" at bounding box center [26, 77] width 53 height 8
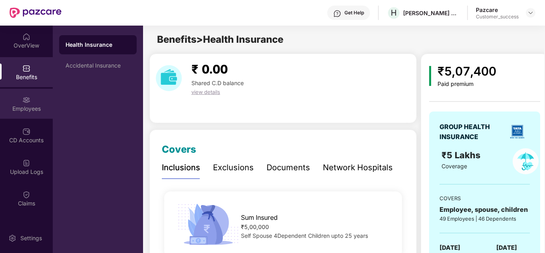
click at [25, 110] on div "Employees" at bounding box center [26, 109] width 53 height 8
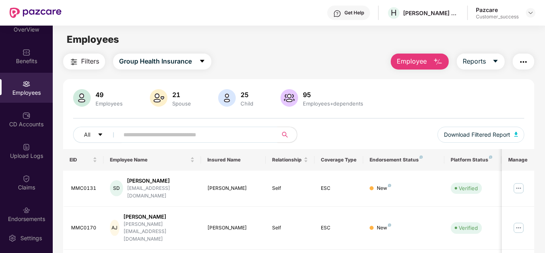
scroll to position [0, 0]
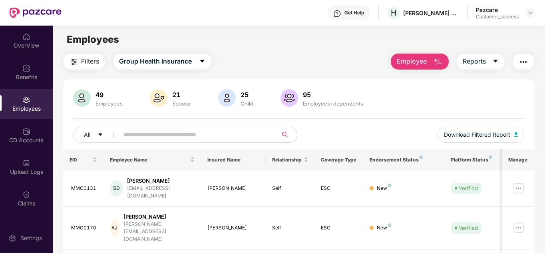
click at [342, 133] on div "All Download Filtered Report" at bounding box center [299, 138] width 452 height 22
click at [33, 191] on div "Claims" at bounding box center [26, 198] width 53 height 30
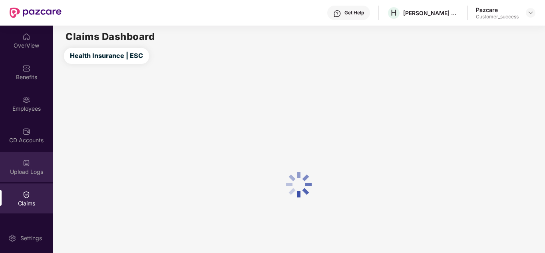
click at [20, 164] on div "Upload Logs" at bounding box center [26, 167] width 53 height 30
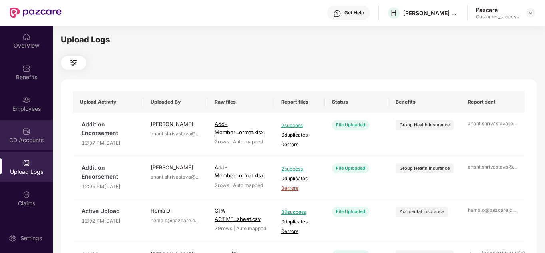
click at [22, 142] on div "CD Accounts" at bounding box center [26, 140] width 53 height 8
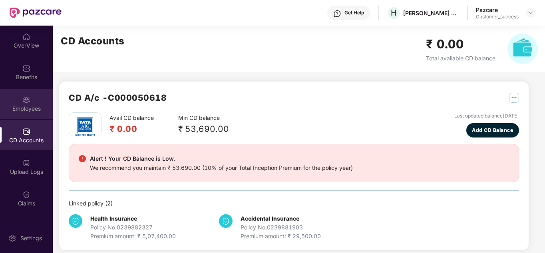
click at [22, 114] on div "Employees" at bounding box center [26, 104] width 53 height 30
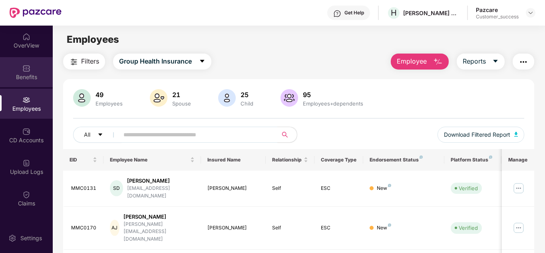
click at [32, 83] on div "Benefits" at bounding box center [26, 72] width 53 height 30
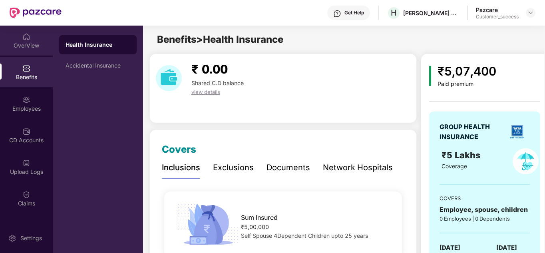
click at [23, 40] on img at bounding box center [26, 37] width 8 height 8
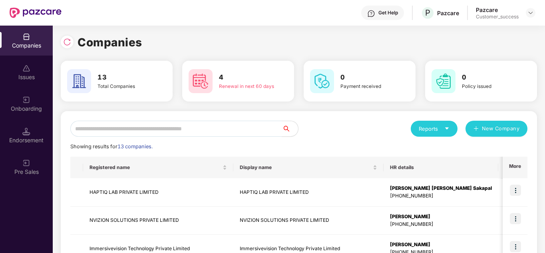
click at [330, 129] on div "Reports New Company" at bounding box center [413, 129] width 229 height 16
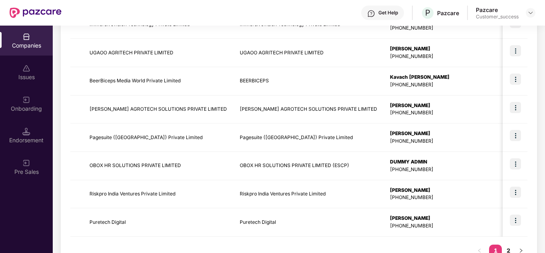
scroll to position [224, 0]
click at [181, 110] on td "[PERSON_NAME] AGROTECH SOLUTIONS PRIVATE LIMITED" at bounding box center [158, 110] width 150 height 28
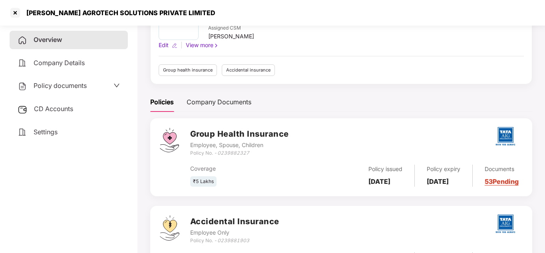
scroll to position [0, 0]
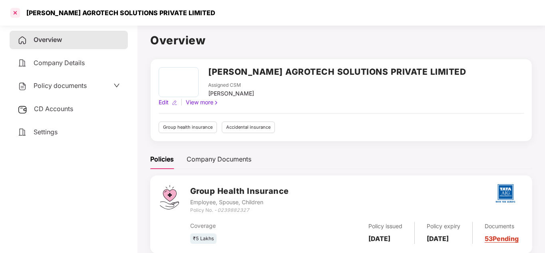
click at [13, 17] on div at bounding box center [15, 12] width 13 height 13
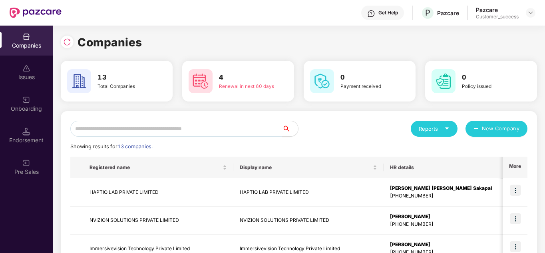
click at [337, 127] on div "Reports New Company" at bounding box center [413, 129] width 229 height 16
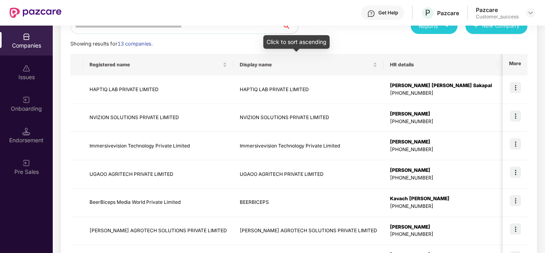
scroll to position [112, 0]
